Goal: Task Accomplishment & Management: Complete application form

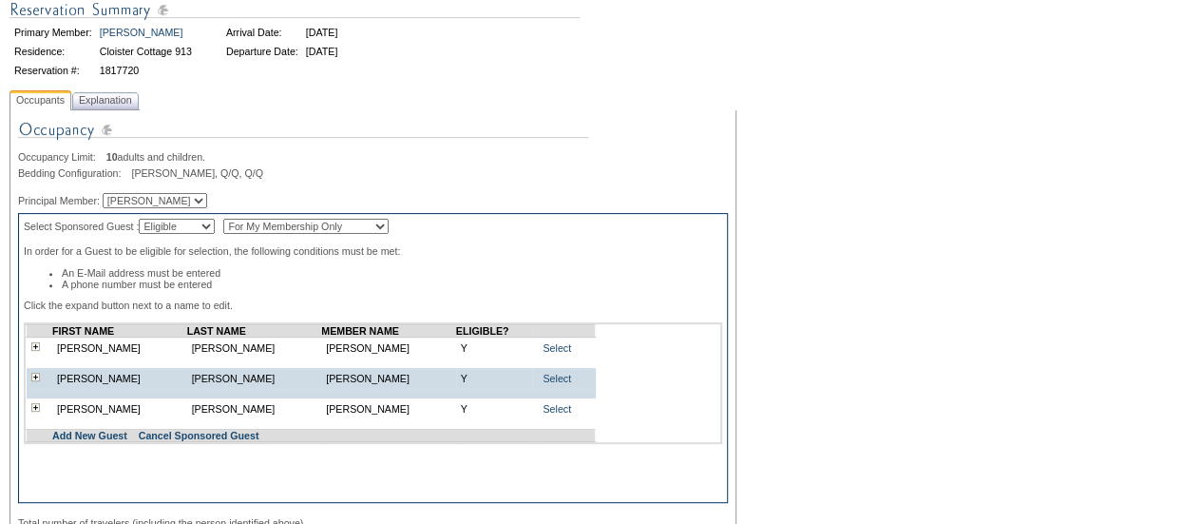
scroll to position [310, 0]
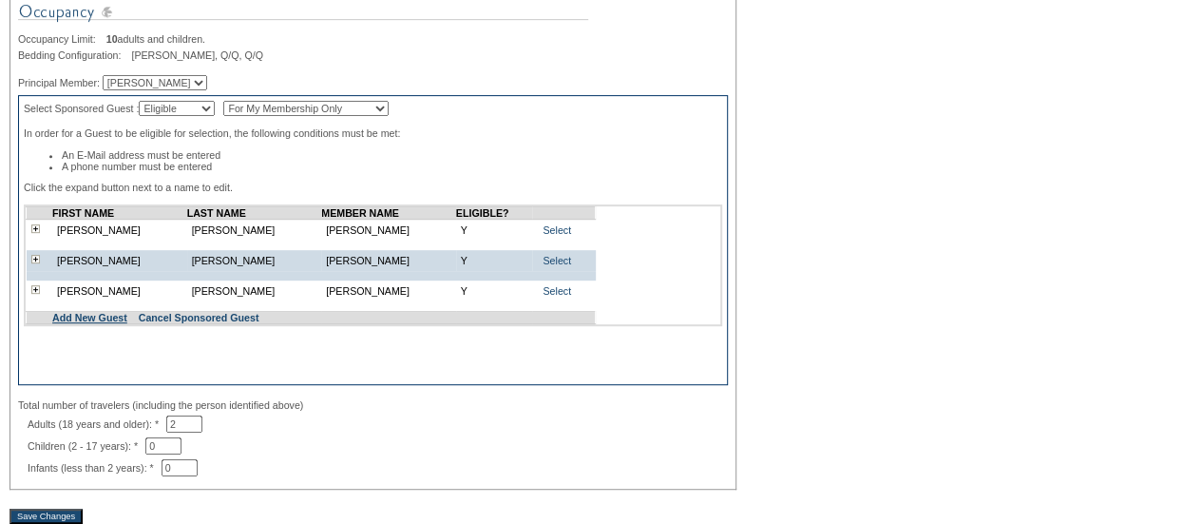
click at [101, 320] on link "Add New Guest" at bounding box center [89, 317] width 75 height 11
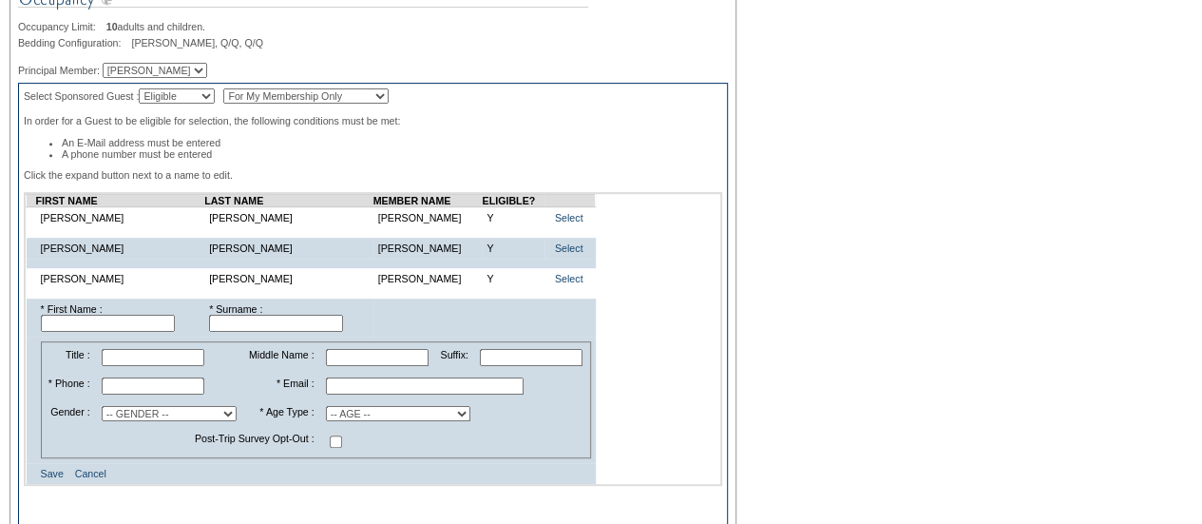
scroll to position [323, 0]
click at [169, 331] on input "text" at bounding box center [108, 322] width 134 height 17
type input "Charlotte"
type input "Holden"
click at [165, 390] on input "text" at bounding box center [153, 384] width 103 height 17
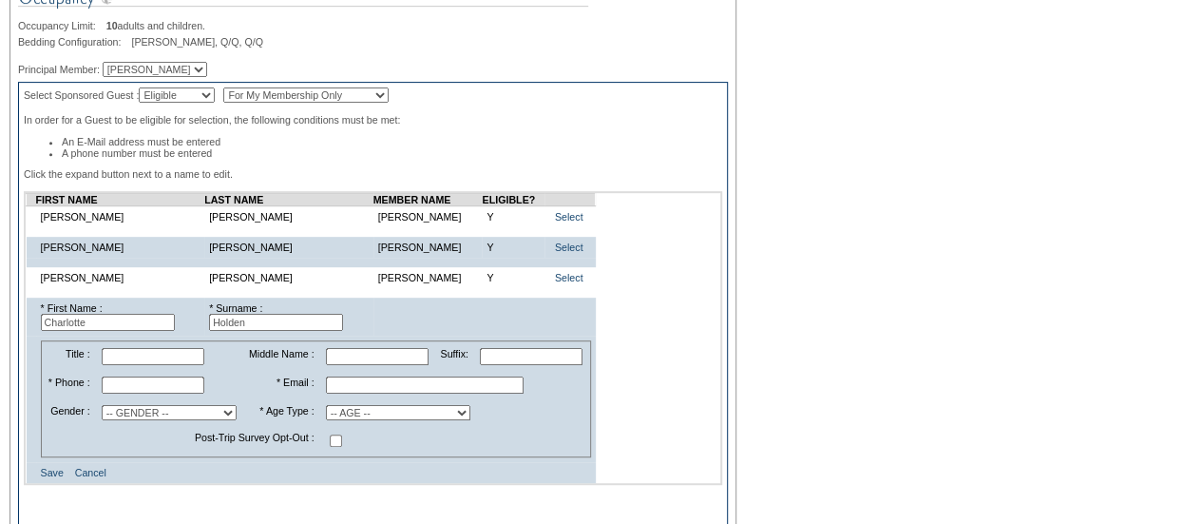
paste input "925.518.7562"
type input "925.518.7562"
type input "[EMAIL_ADDRESS][DOMAIN_NAME]"
click at [171, 417] on select "-- GENDER -- [DEMOGRAPHIC_DATA] [DEMOGRAPHIC_DATA]" at bounding box center [169, 412] width 135 height 15
select select "F"
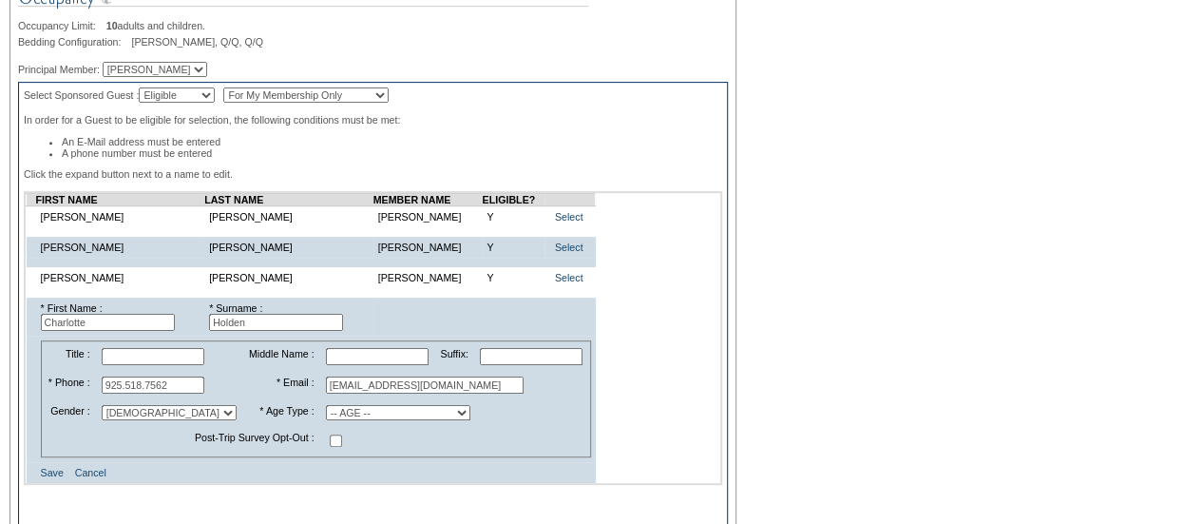
click at [109, 414] on select "-- GENDER -- [DEMOGRAPHIC_DATA] [DEMOGRAPHIC_DATA]" at bounding box center [169, 412] width 135 height 15
click at [370, 420] on select "-- AGE -- Adult (23 years and older) Young Adult (18 - 22 years) Child (2 - 17 …" at bounding box center [398, 412] width 144 height 15
select select "A"
click at [326, 414] on select "-- AGE -- Adult (23 years and older) Young Adult (18 - 22 years) Child (2 - 17 …" at bounding box center [398, 412] width 144 height 15
click at [41, 478] on link "Save" at bounding box center [52, 472] width 23 height 11
